Goal: Task Accomplishment & Management: Use online tool/utility

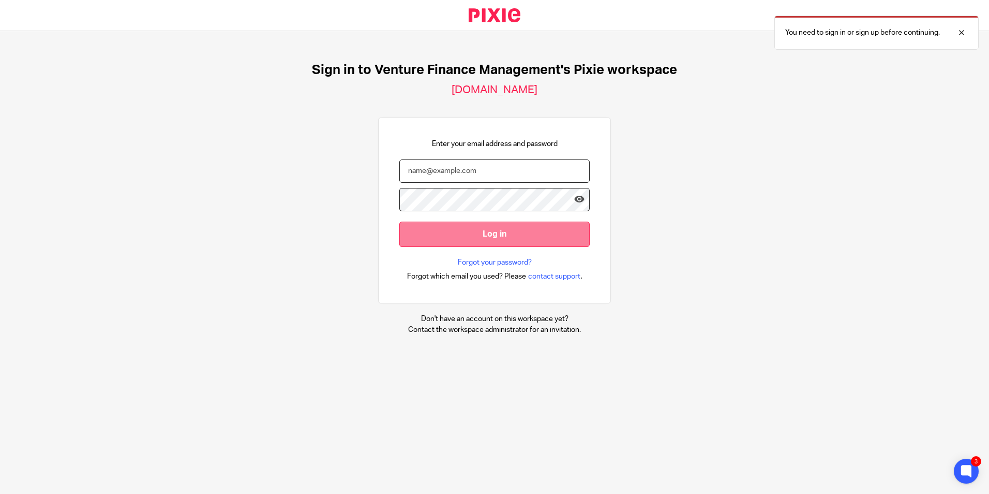
type input "[PERSON_NAME][EMAIL_ADDRESS][PERSON_NAME][DOMAIN_NAME]"
click at [482, 228] on input "Log in" at bounding box center [495, 233] width 190 height 25
